Goal: Task Accomplishment & Management: Manage account settings

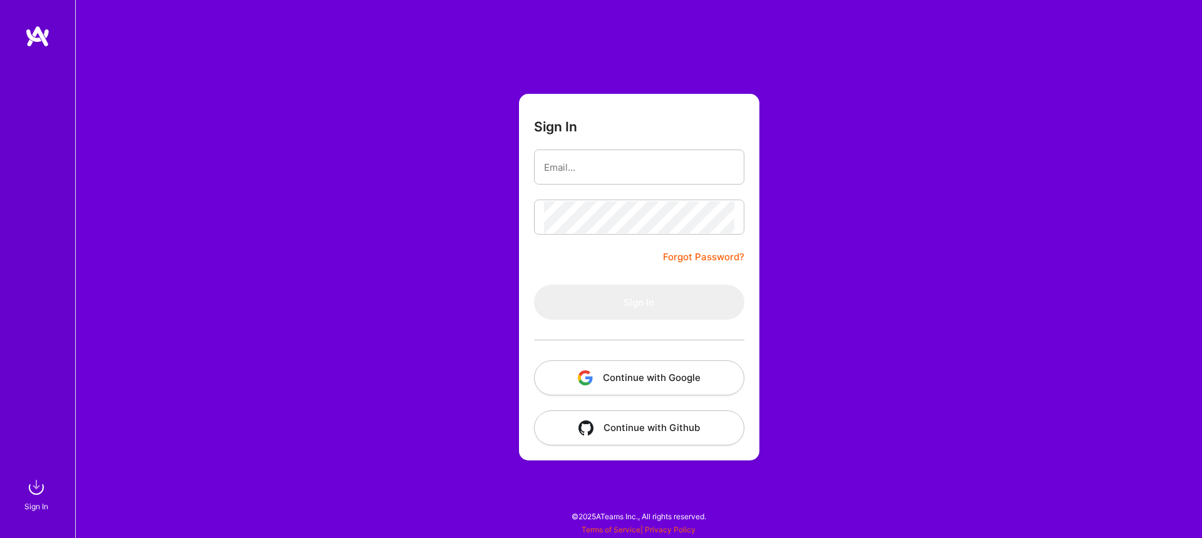
click at [613, 375] on button "Continue with Google" at bounding box center [639, 378] width 210 height 35
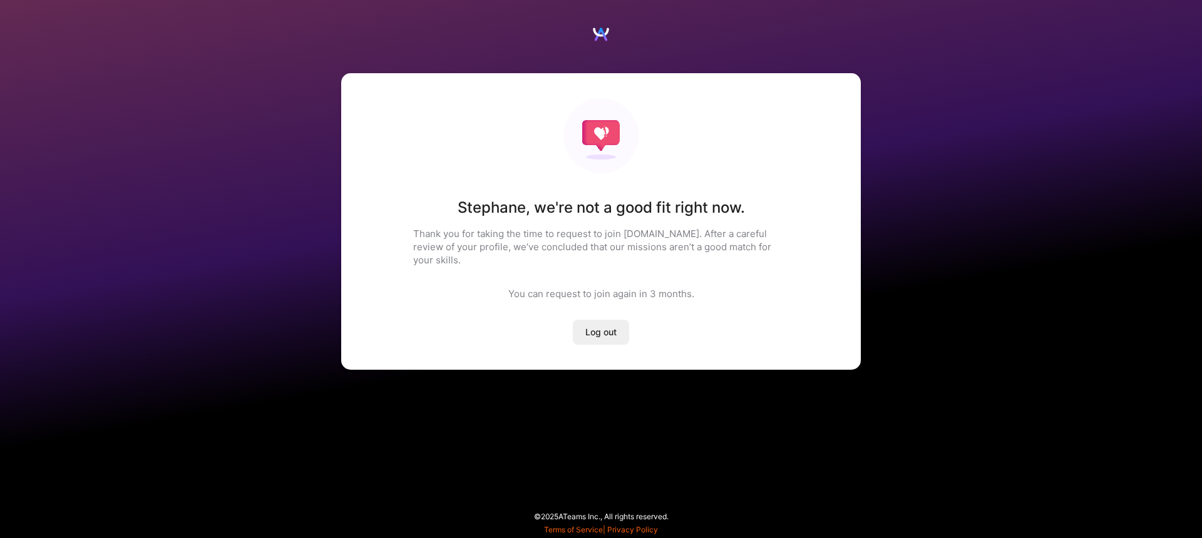
click at [610, 326] on span "Log out" at bounding box center [600, 332] width 31 height 13
